Goal: Task Accomplishment & Management: Manage account settings

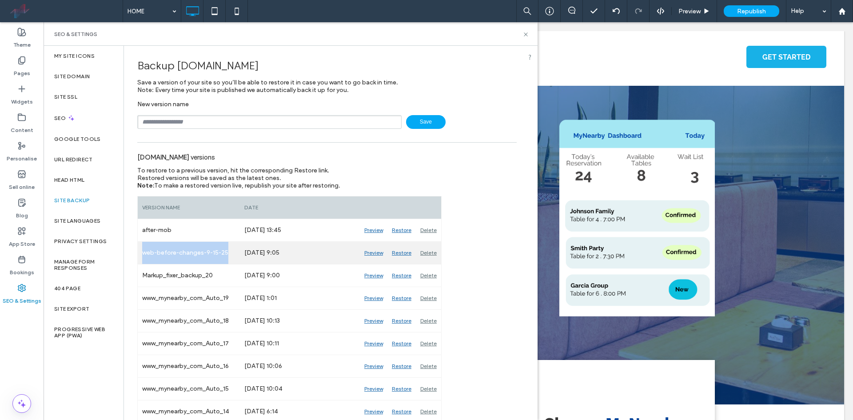
drag, startPoint x: 144, startPoint y: 253, endPoint x: 236, endPoint y: 260, distance: 92.3
click at [236, 260] on div "web-before-changes-9-15-25" at bounding box center [189, 253] width 102 height 22
copy div "web-before-changes-9-15-25"
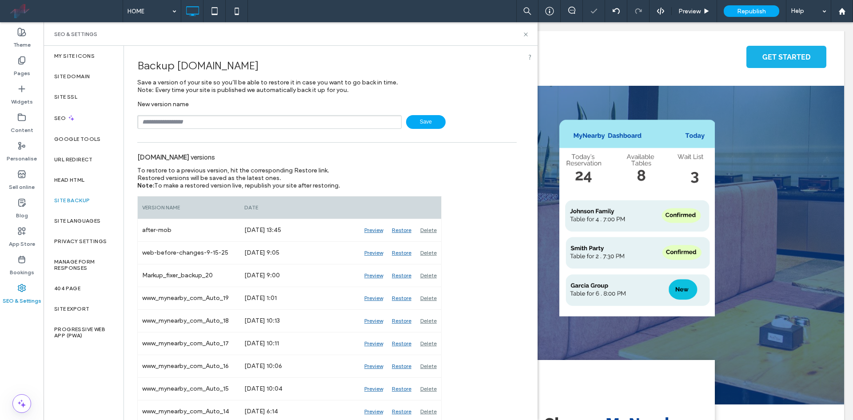
click at [185, 124] on input "text" at bounding box center [269, 122] width 264 height 14
paste input "**********"
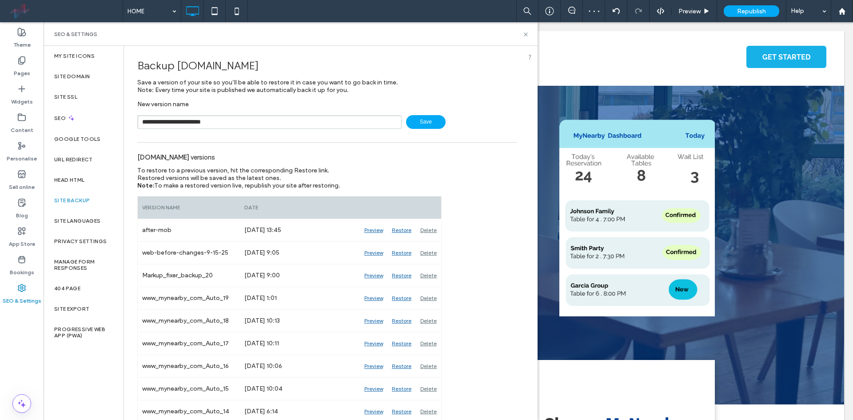
drag, startPoint x: 177, startPoint y: 121, endPoint x: 157, endPoint y: 120, distance: 19.6
click at [157, 120] on input "**********" at bounding box center [269, 122] width 264 height 14
type input "**********"
click at [422, 117] on span "Save" at bounding box center [426, 122] width 40 height 14
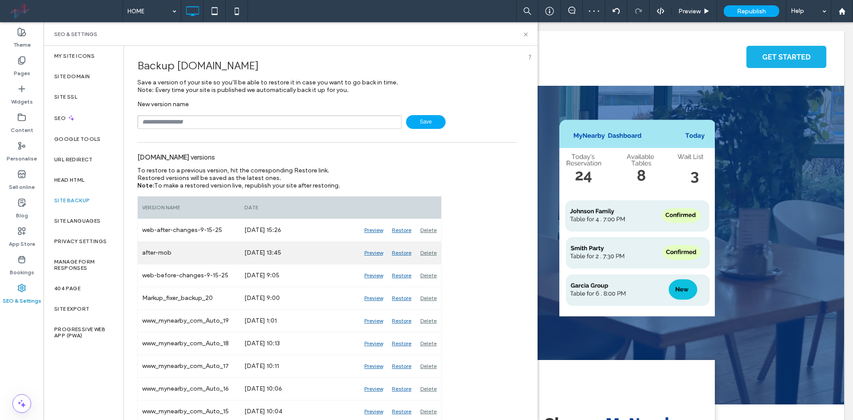
click at [425, 251] on div "Delete" at bounding box center [428, 253] width 25 height 22
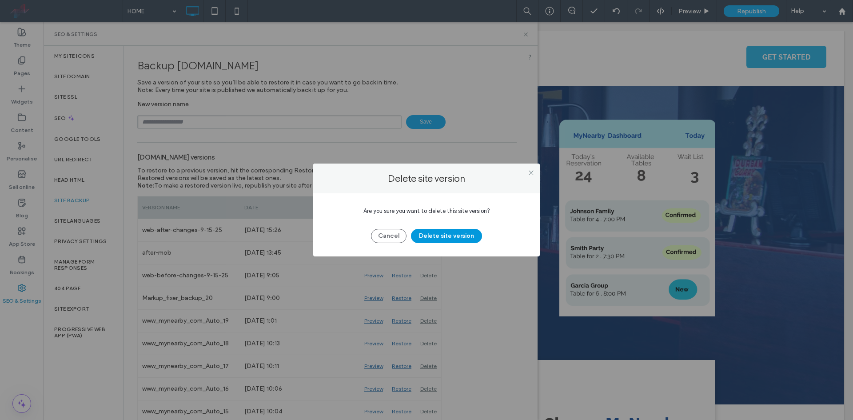
click at [421, 236] on button "Delete site version" at bounding box center [446, 236] width 71 height 14
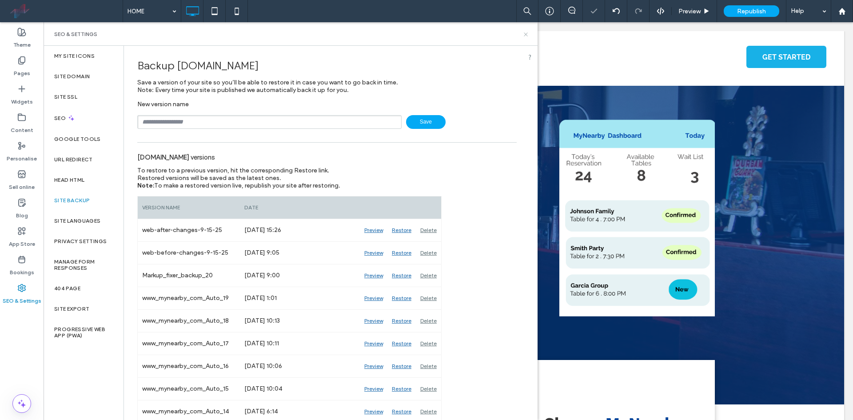
click at [523, 35] on icon at bounding box center [525, 34] width 7 height 7
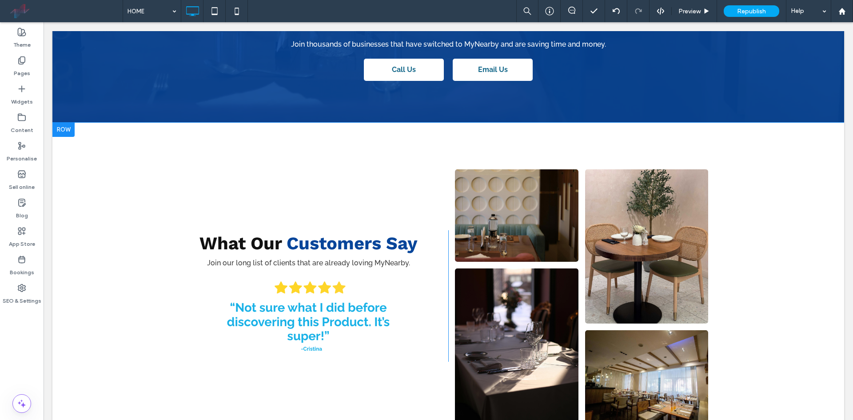
scroll to position [2020, 0]
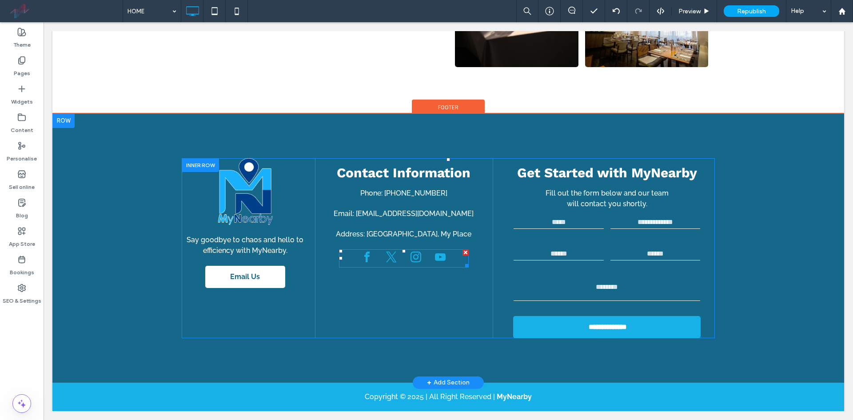
click at [397, 258] on div at bounding box center [403, 258] width 89 height 18
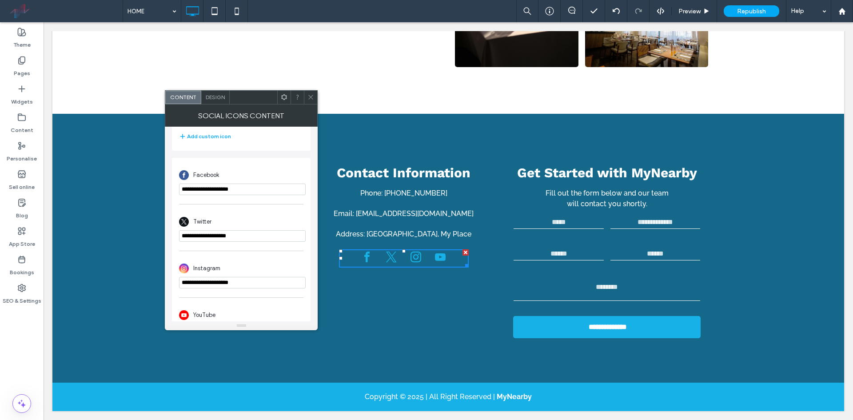
scroll to position [202, 0]
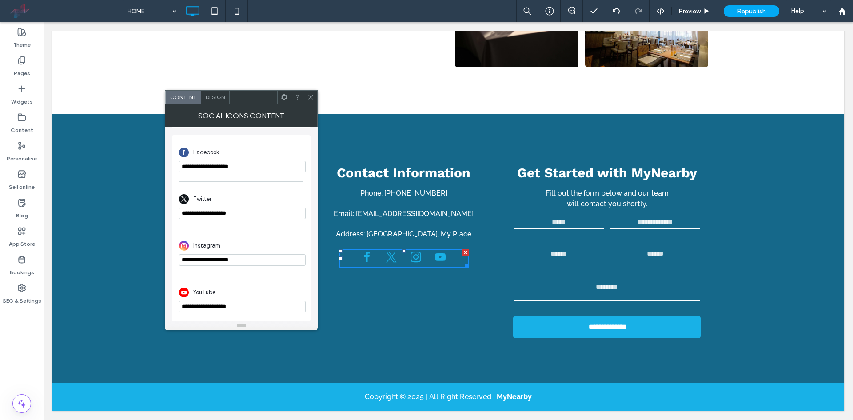
click at [311, 99] on icon at bounding box center [310, 97] width 7 height 7
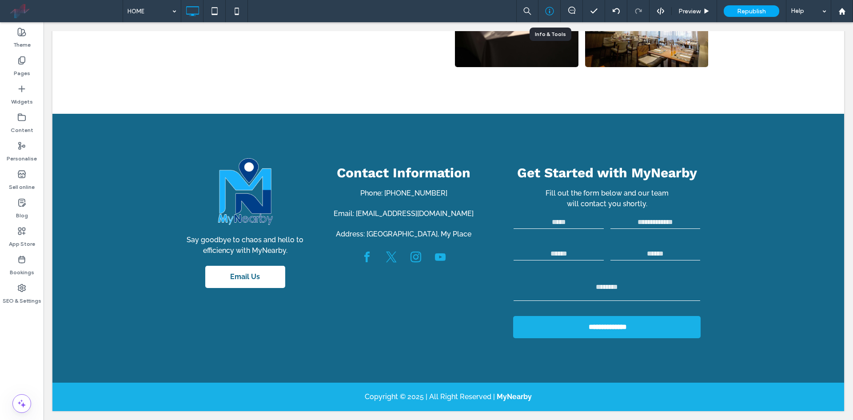
click at [545, 9] on icon at bounding box center [549, 11] width 9 height 9
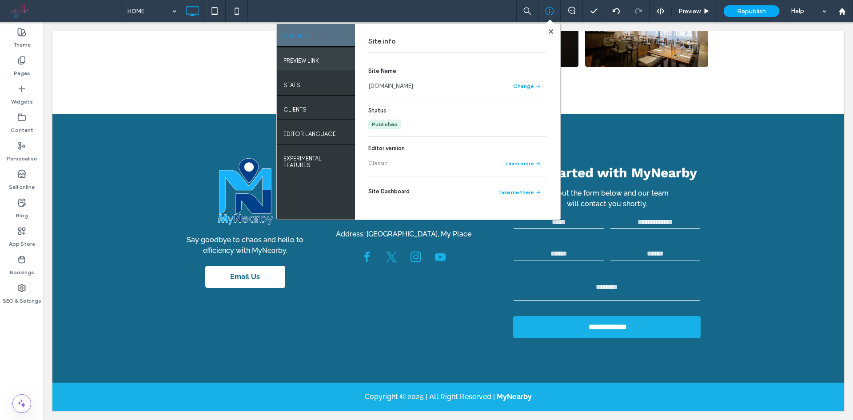
click at [303, 57] on label "PREVIEW LINK" at bounding box center [301, 58] width 36 height 11
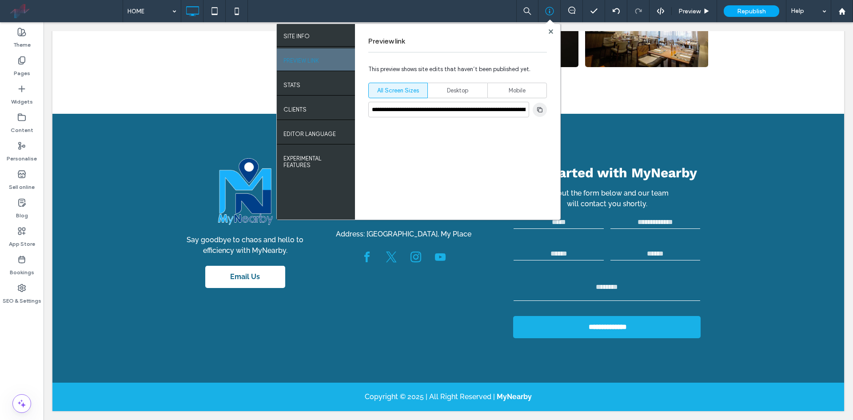
click at [544, 110] on span "button" at bounding box center [540, 110] width 14 height 14
